Goal: Information Seeking & Learning: Learn about a topic

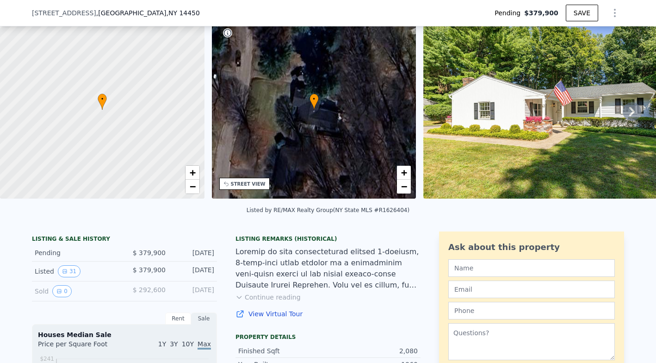
scroll to position [131, 0]
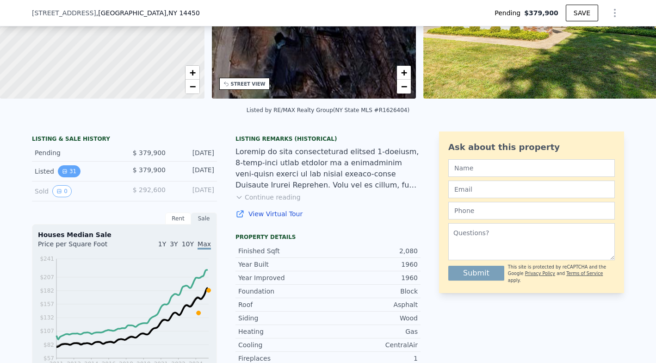
click at [66, 175] on button "31" at bounding box center [69, 171] width 23 height 12
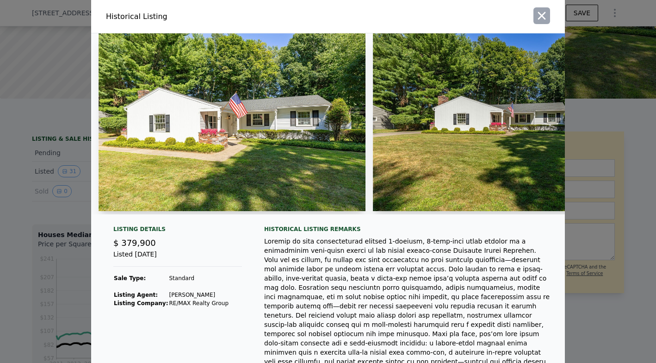
scroll to position [0, 0]
click at [540, 19] on icon "button" at bounding box center [542, 15] width 13 height 13
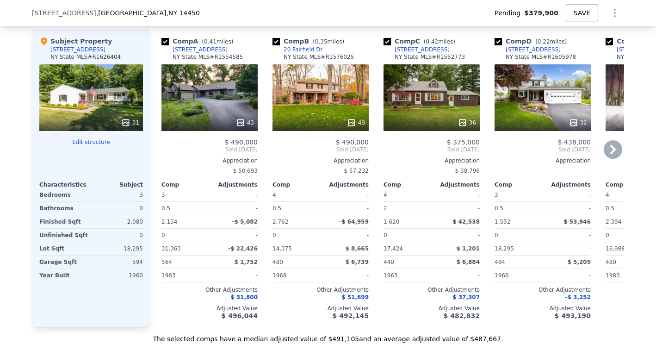
scroll to position [962, 0]
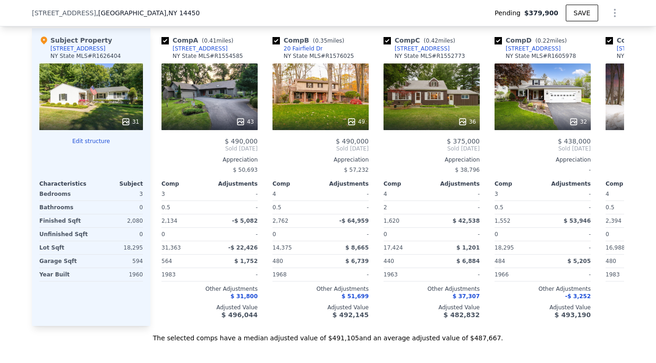
type input "$ 488,000"
type input "$ 49,029"
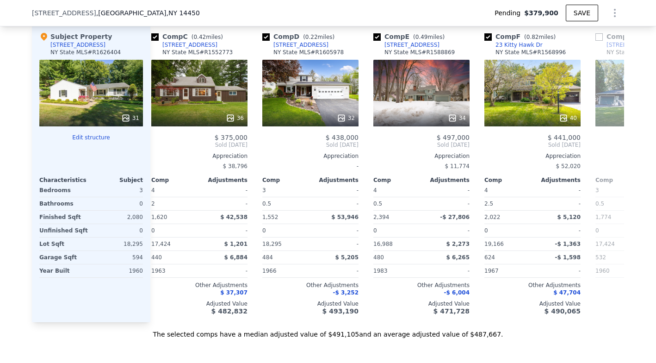
scroll to position [964, 0]
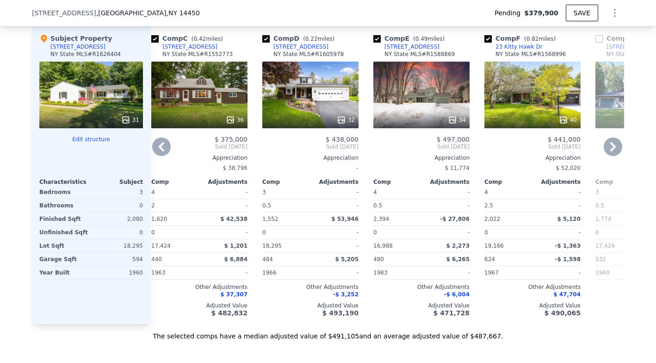
click at [488, 42] on input "checkbox" at bounding box center [488, 38] width 7 height 7
checkbox input "false"
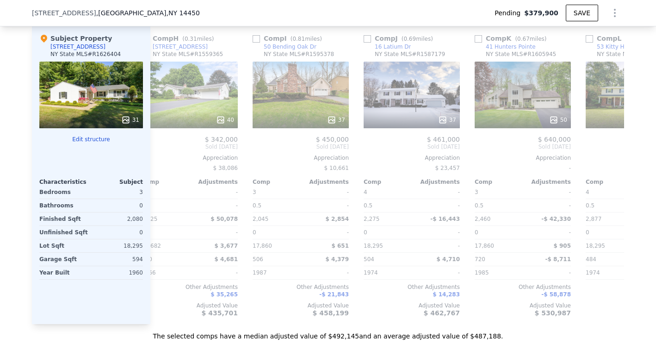
scroll to position [0, 708]
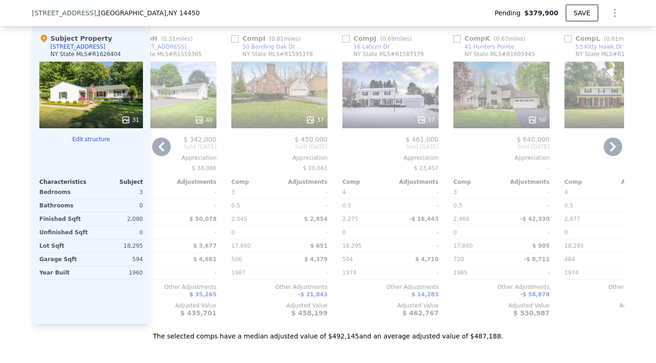
click at [346, 37] on input "checkbox" at bounding box center [346, 38] width 7 height 7
checkbox input "true"
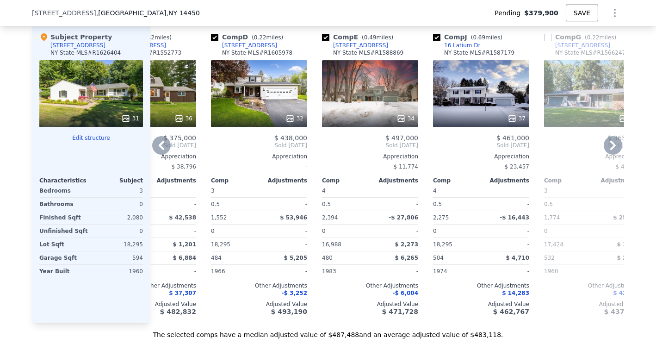
scroll to position [0, 285]
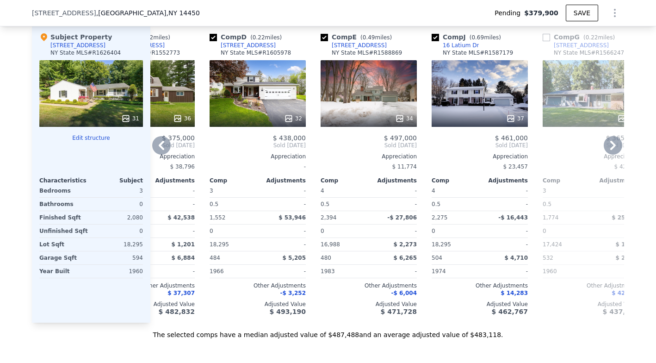
click at [461, 44] on div "16 Latium Dr" at bounding box center [461, 45] width 36 height 7
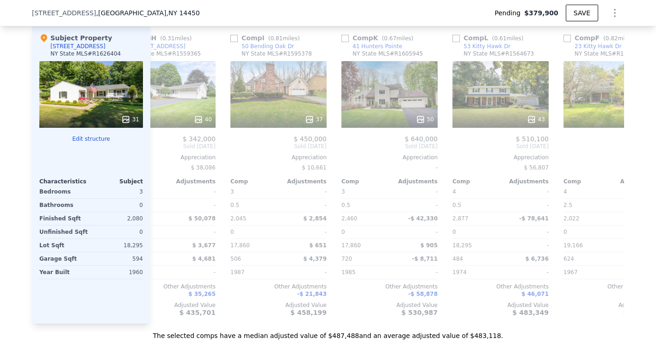
scroll to position [0, 0]
click at [235, 39] on input "checkbox" at bounding box center [234, 38] width 7 height 7
checkbox input "true"
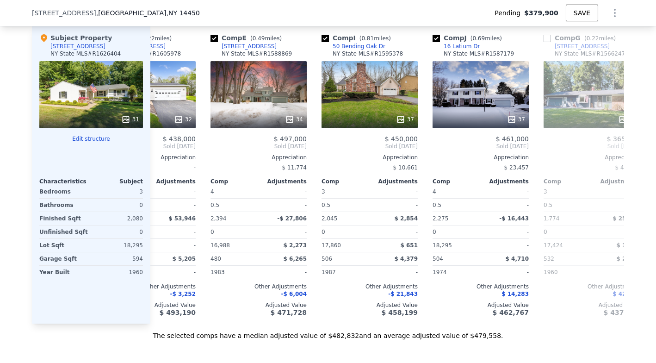
scroll to position [0, 399]
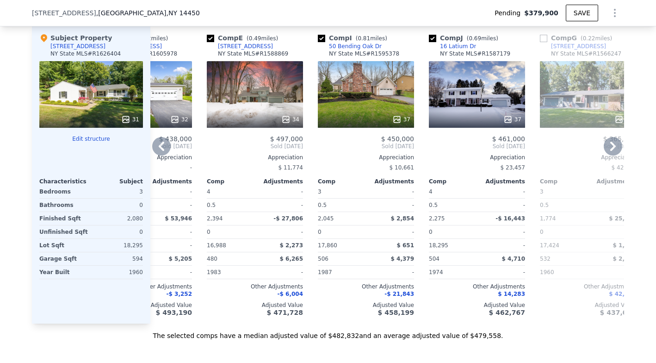
click at [359, 44] on div "50 Bending Oak Dr" at bounding box center [355, 46] width 53 height 7
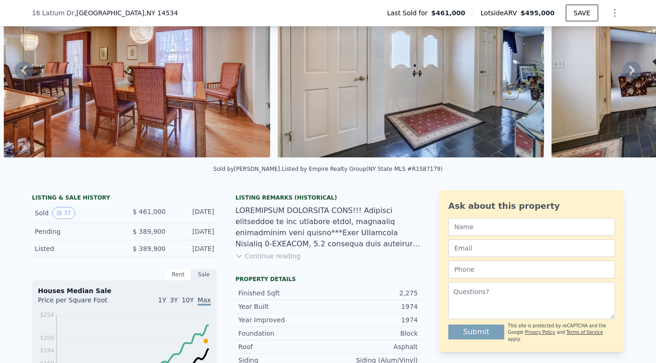
scroll to position [74, 0]
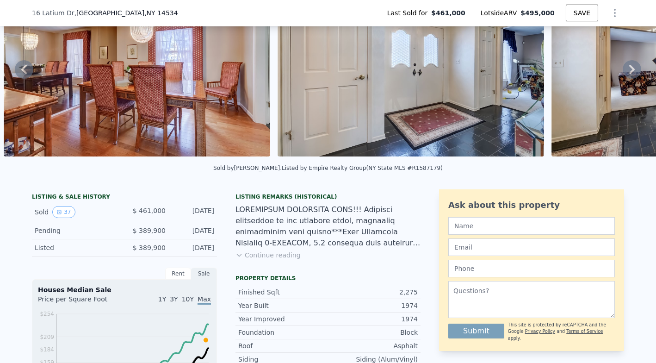
click at [265, 250] on button "Continue reading" at bounding box center [268, 254] width 65 height 9
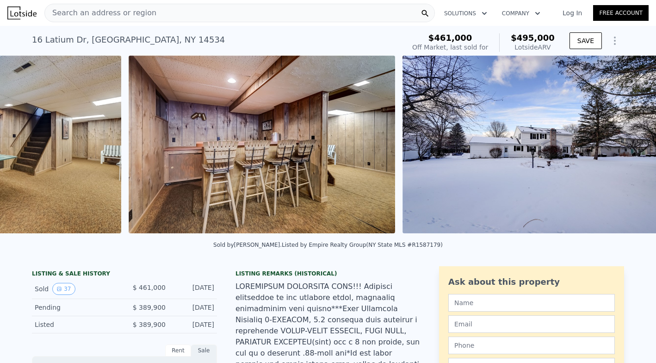
scroll to position [0, 9069]
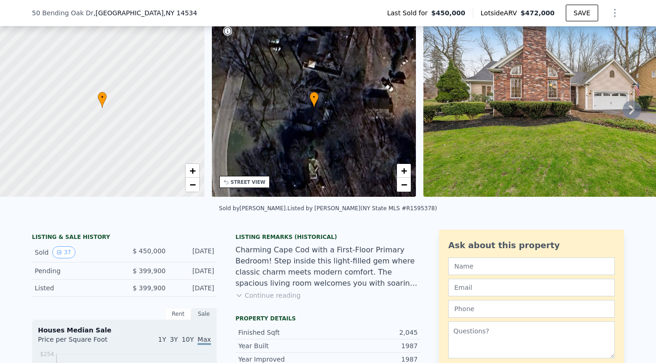
scroll to position [71, 0]
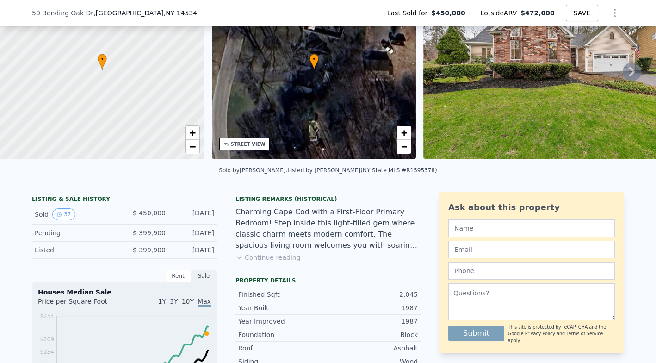
click at [272, 258] on button "Continue reading" at bounding box center [268, 257] width 65 height 9
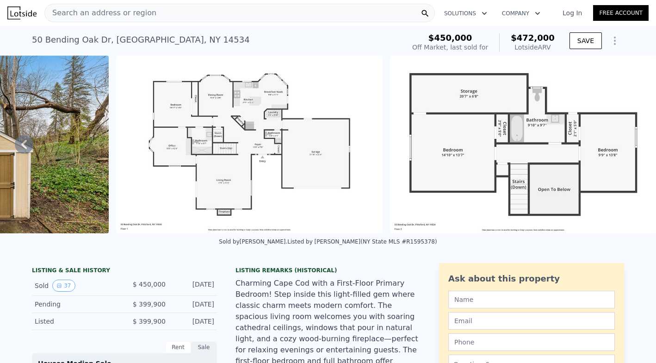
scroll to position [0, 0]
click at [286, 164] on img at bounding box center [249, 145] width 267 height 178
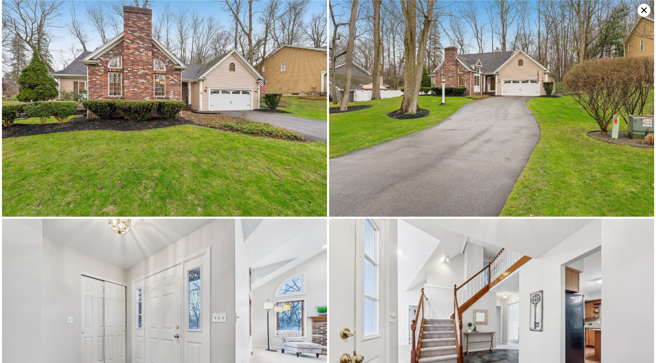
scroll to position [3714, 0]
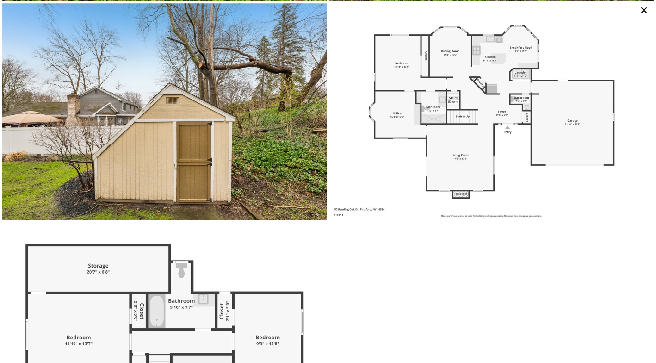
click at [455, 96] on img at bounding box center [491, 111] width 325 height 217
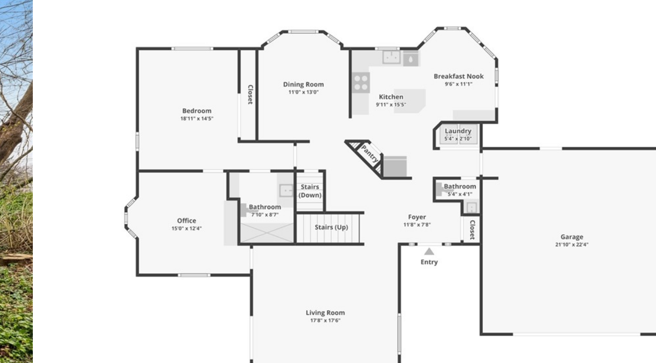
scroll to position [3715, 0]
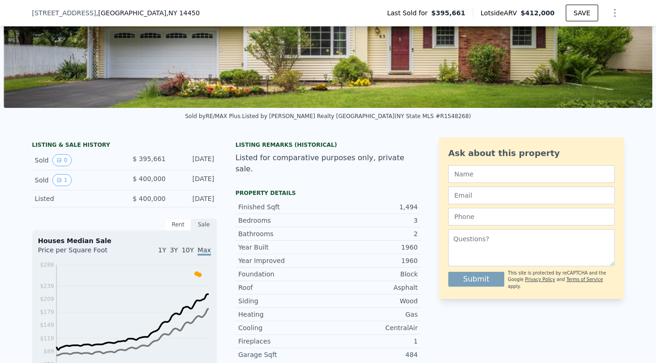
scroll to position [123, 0]
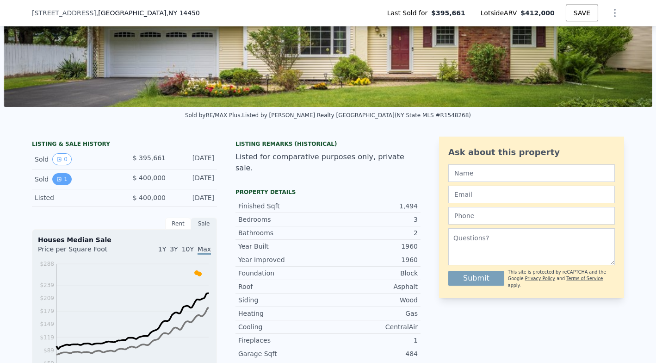
click at [69, 181] on button "1" at bounding box center [61, 179] width 19 height 12
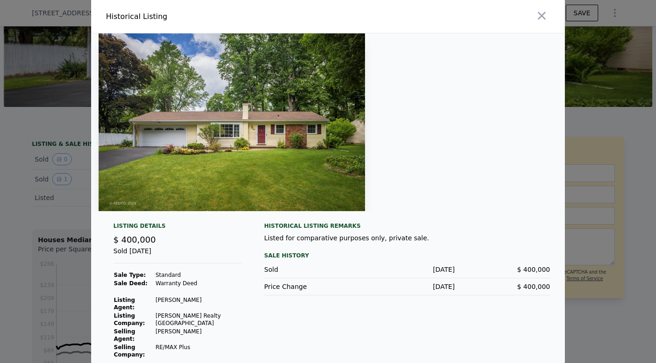
scroll to position [0, 0]
click at [53, 243] on div at bounding box center [328, 181] width 656 height 363
